Goal: Task Accomplishment & Management: Use online tool/utility

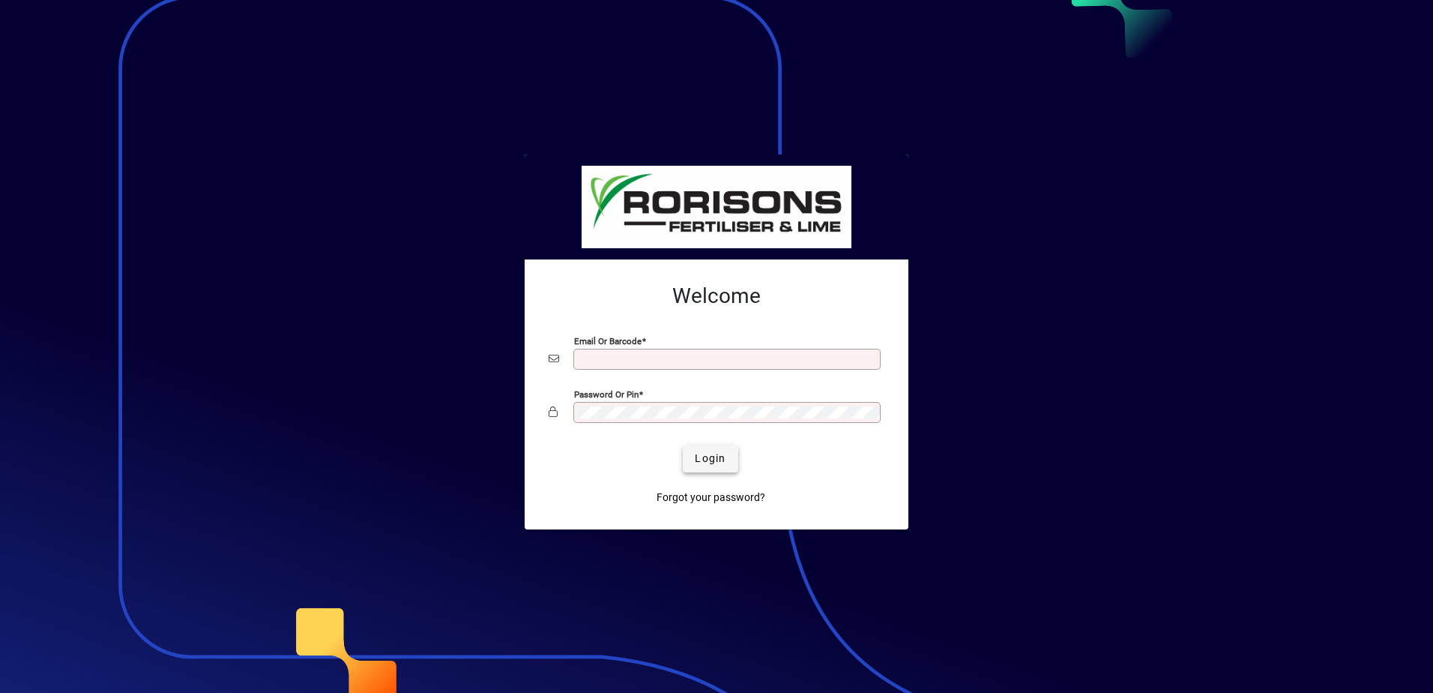
type input "**********"
click at [706, 447] on span "submit" at bounding box center [710, 459] width 55 height 36
